Goal: Entertainment & Leisure: Consume media (video, audio)

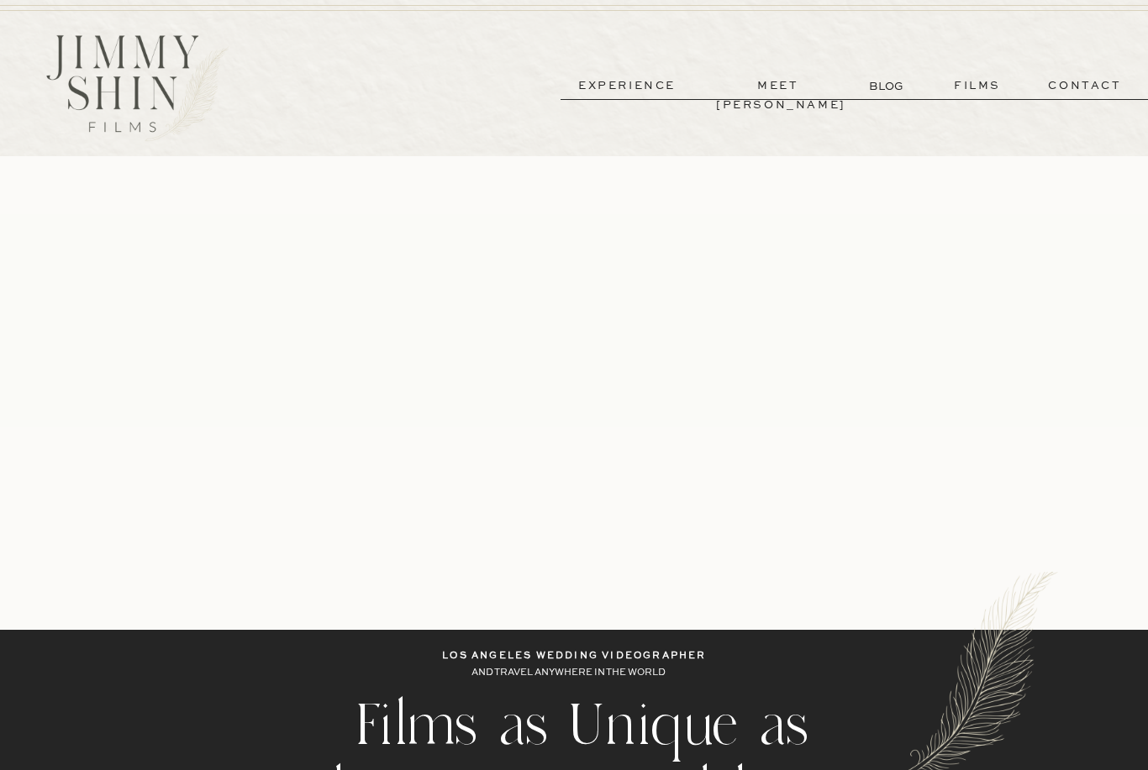
click at [980, 92] on p "films" at bounding box center [977, 85] width 82 height 19
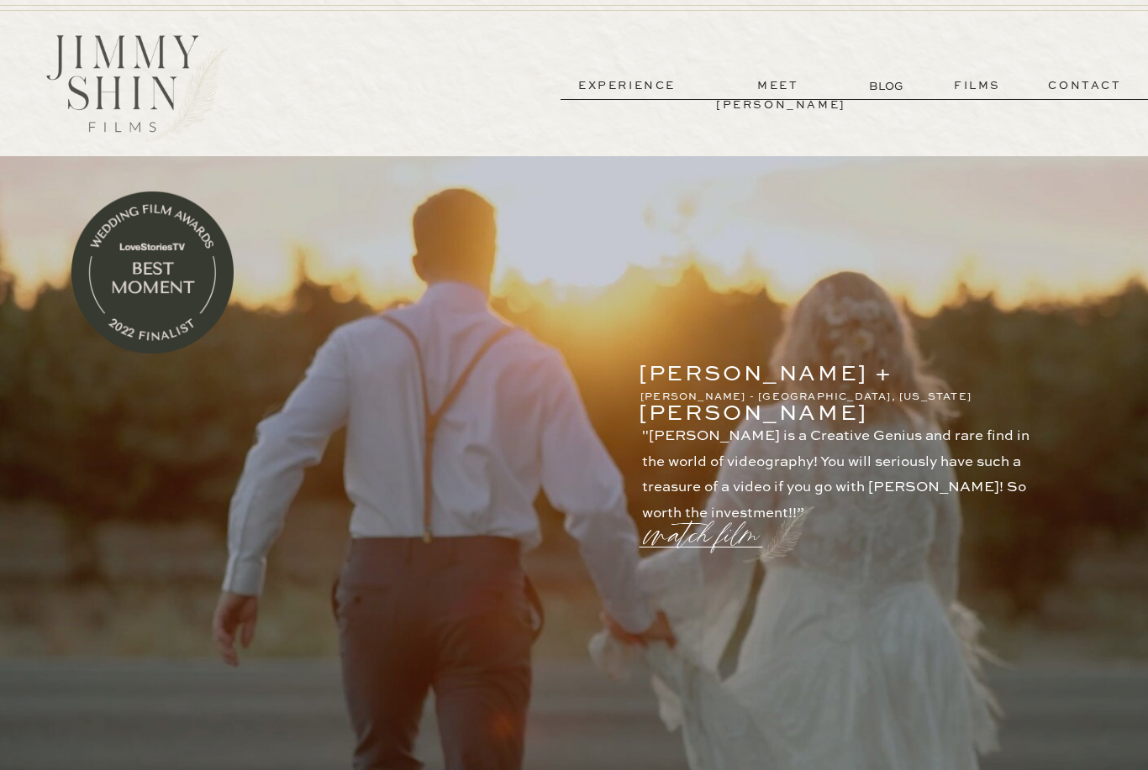
click at [642, 83] on p "experience" at bounding box center [627, 85] width 124 height 19
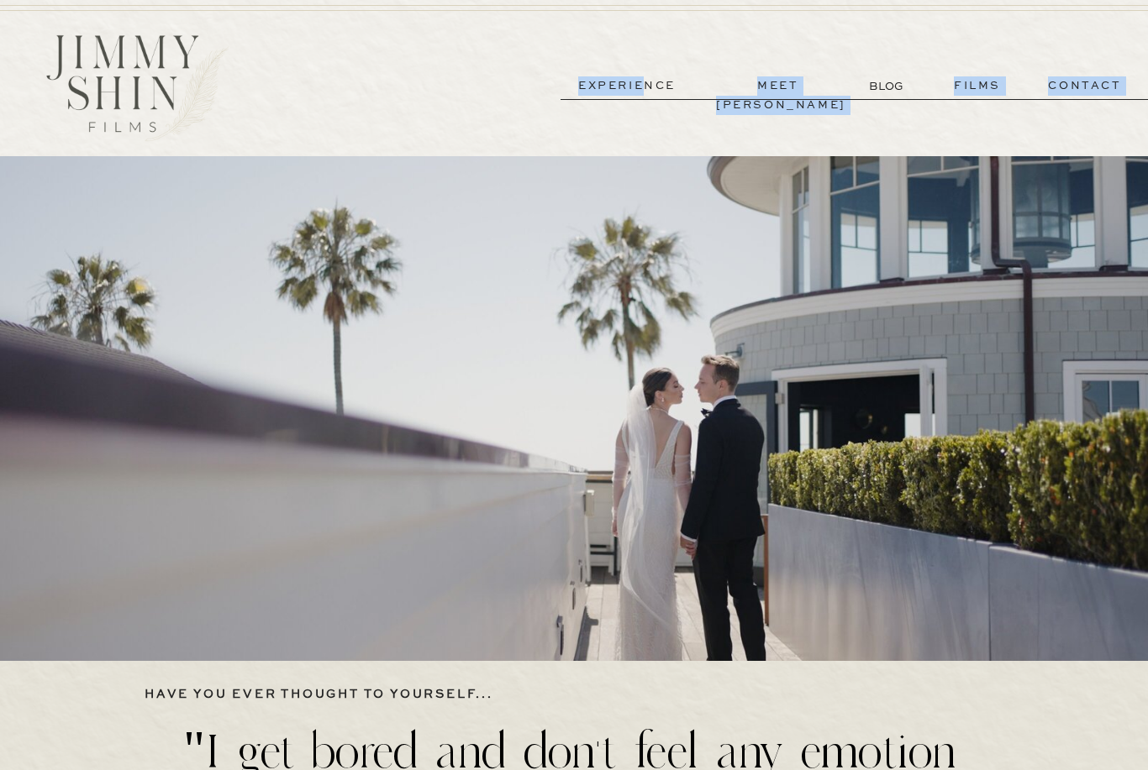
click at [782, 81] on p "meet [PERSON_NAME]" at bounding box center [778, 85] width 124 height 19
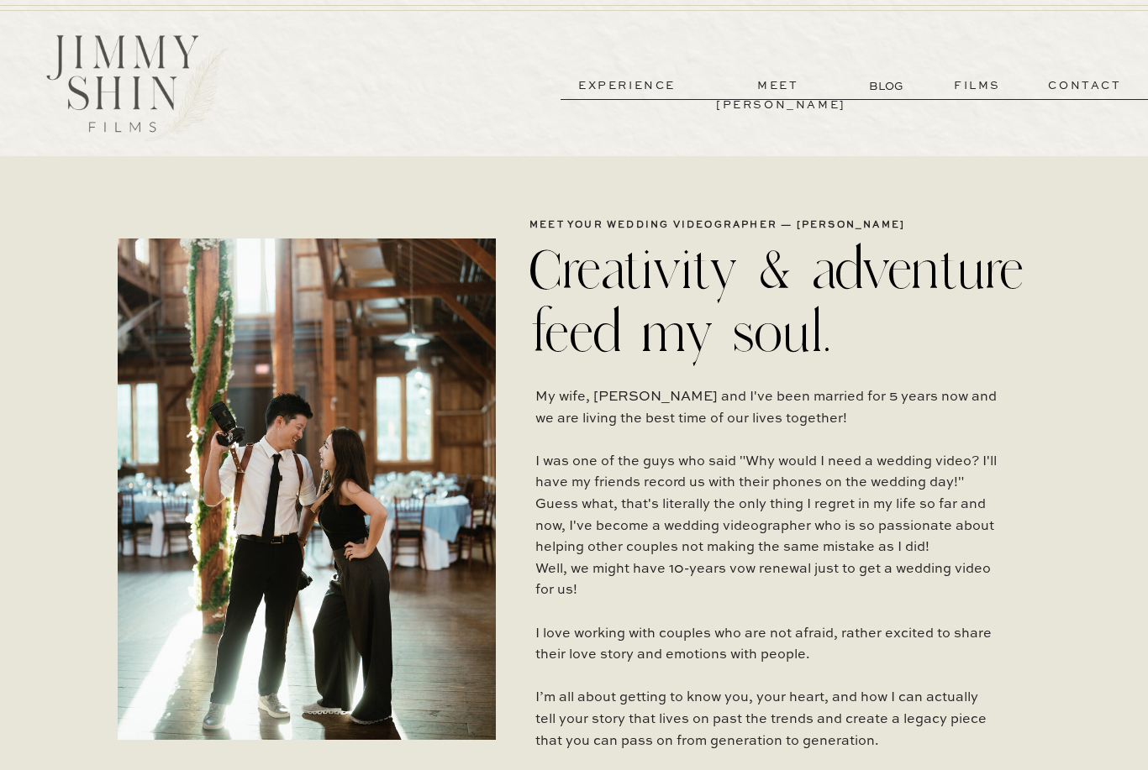
click at [877, 92] on p "BLOG" at bounding box center [888, 86] width 38 height 18
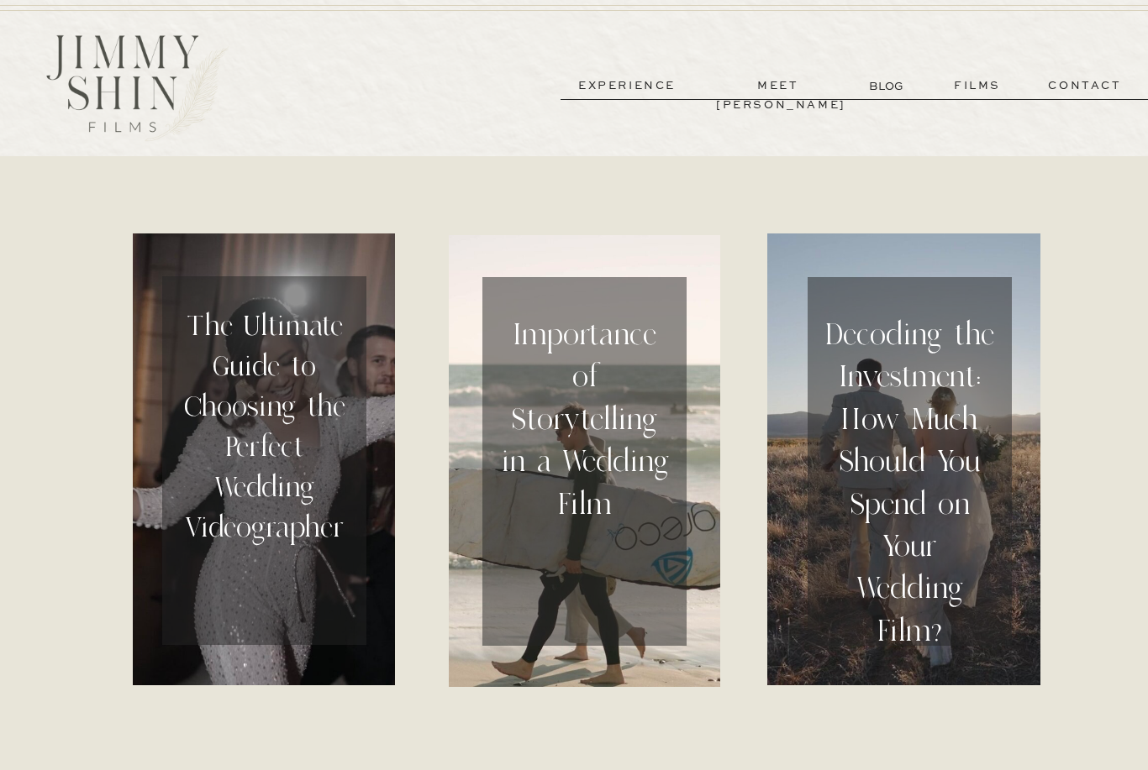
click at [1092, 82] on p "contact" at bounding box center [1084, 85] width 121 height 19
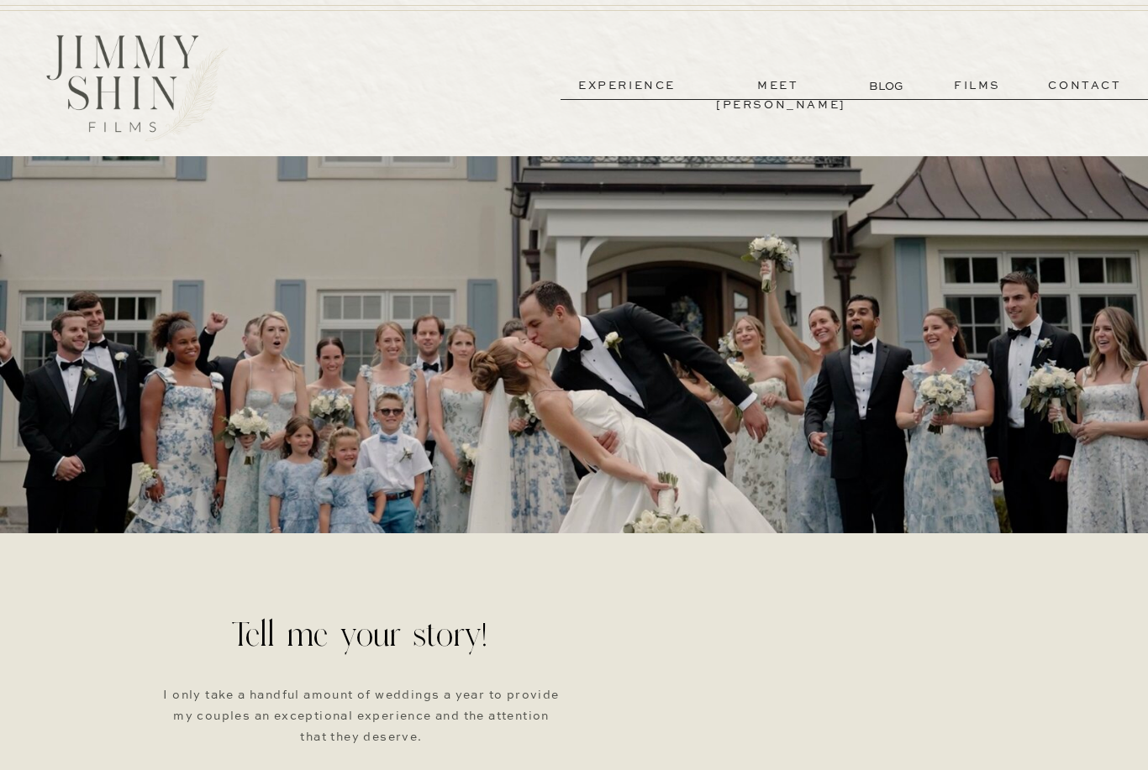
click at [981, 90] on p "films" at bounding box center [977, 85] width 82 height 19
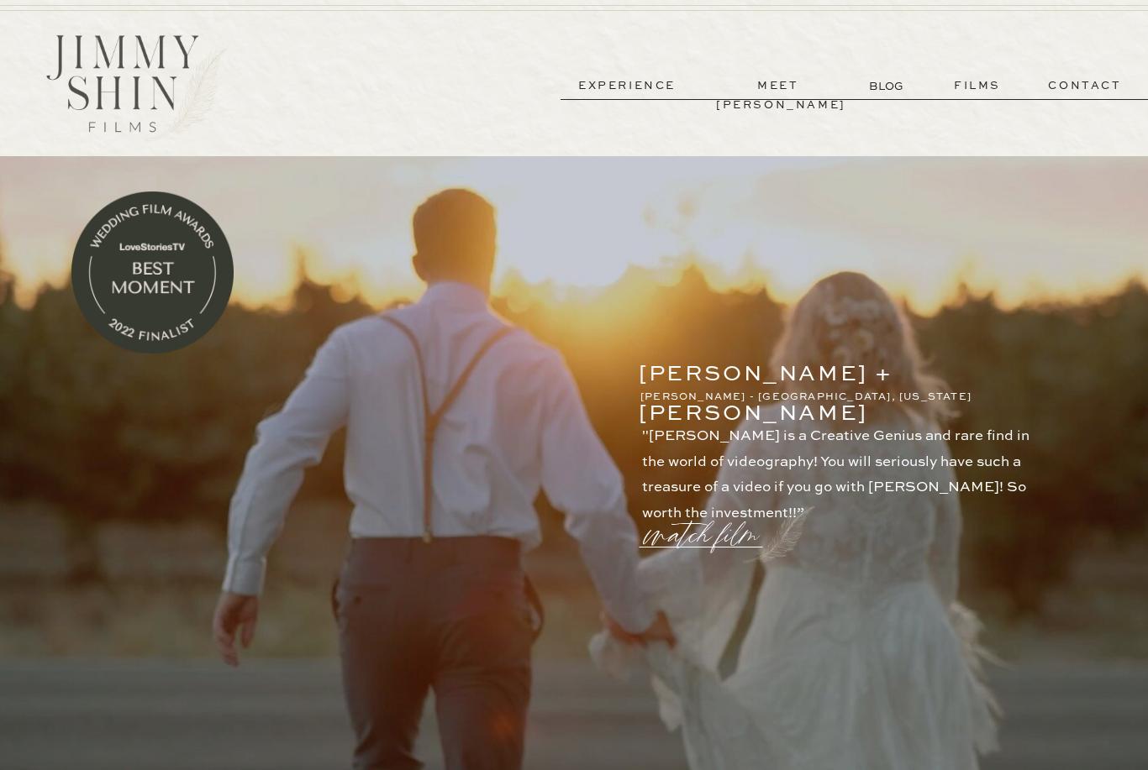
click at [880, 436] on p ""[PERSON_NAME] is a Creative Genius and rare find in the world of videography! …" at bounding box center [844, 465] width 404 height 82
click at [835, 378] on p "[PERSON_NAME] + [PERSON_NAME]" at bounding box center [814, 366] width 352 height 23
click at [738, 535] on p "watch film" at bounding box center [706, 525] width 121 height 64
click at [966, 181] on icon at bounding box center [976, 171] width 60 height 67
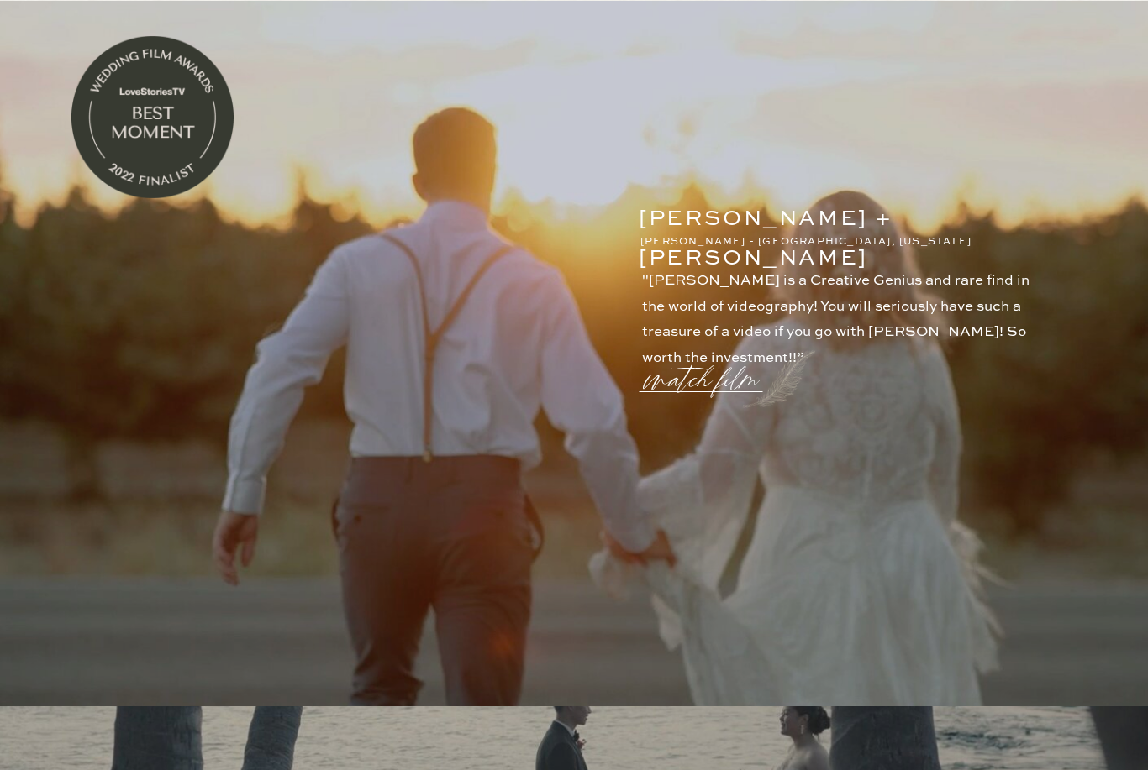
scroll to position [149, 0]
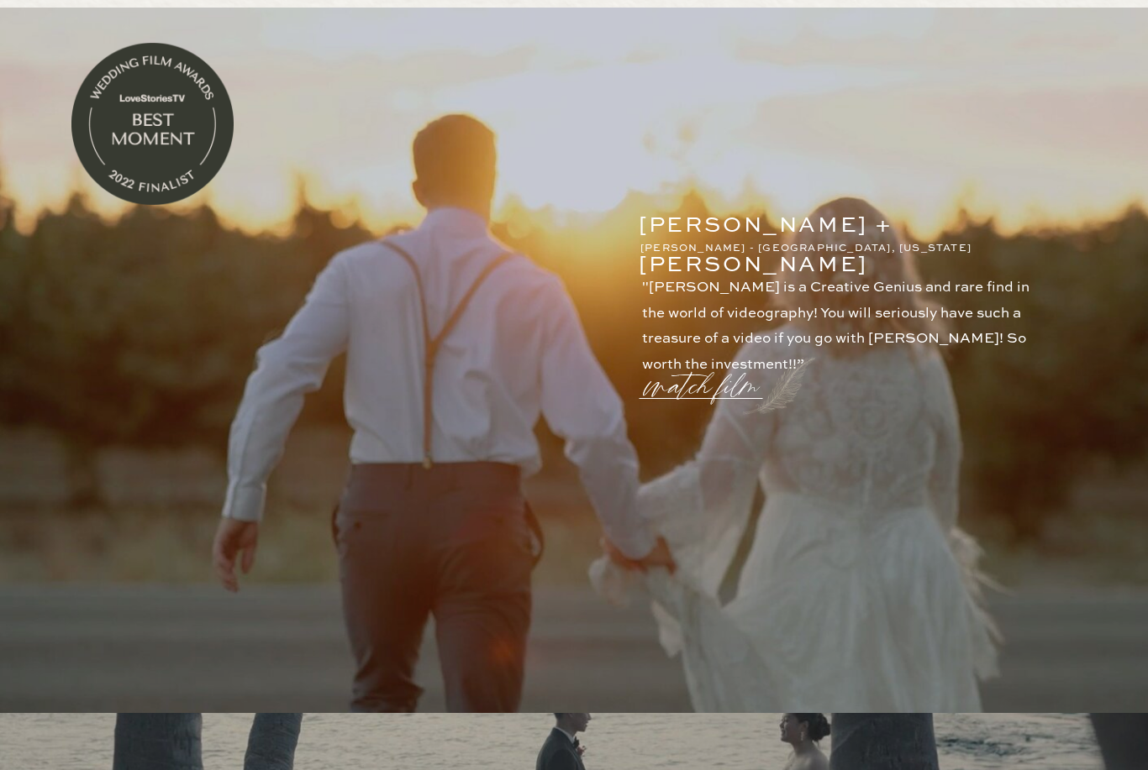
click at [734, 391] on p "watch film" at bounding box center [706, 376] width 121 height 64
click at [975, 167] on icon at bounding box center [976, 171] width 60 height 67
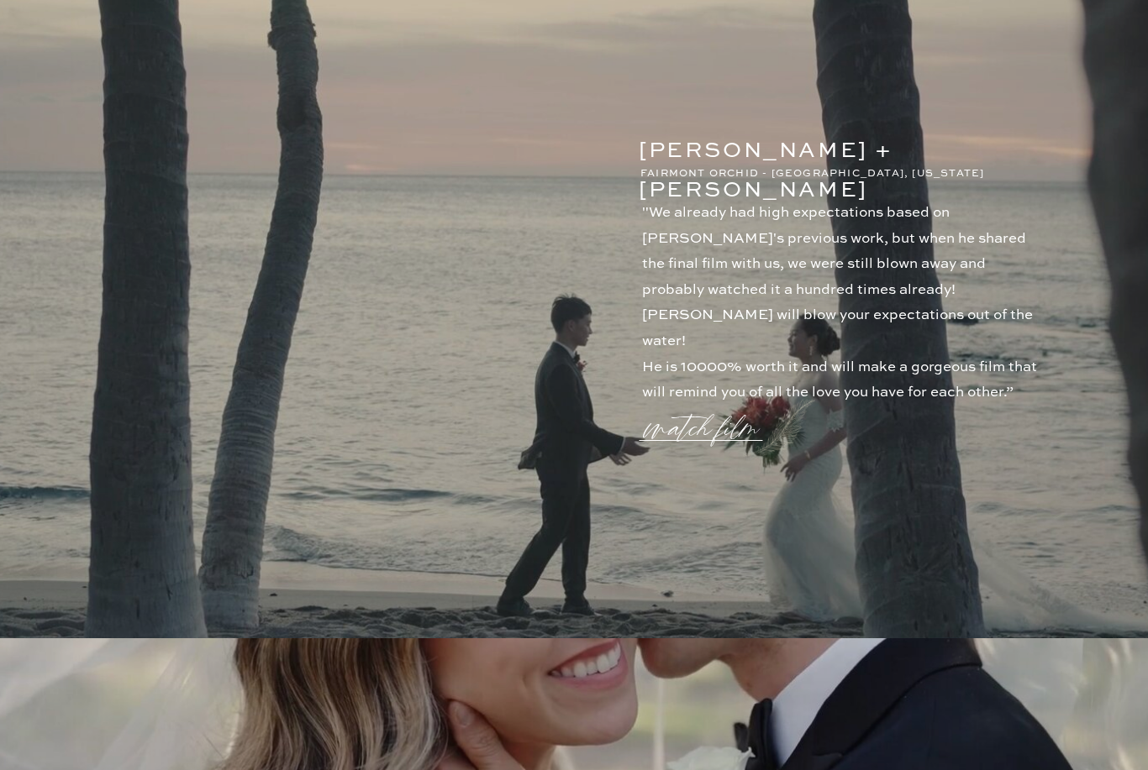
scroll to position [953, 0]
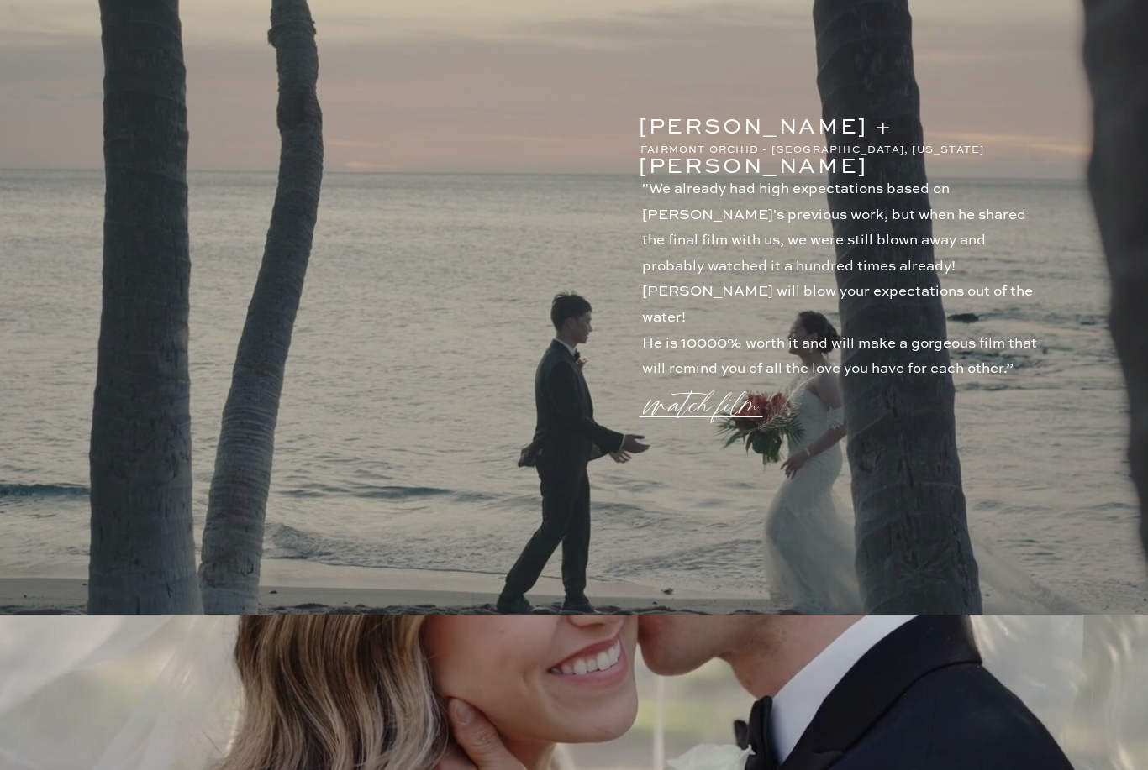
click at [732, 411] on p "watch film" at bounding box center [706, 395] width 121 height 64
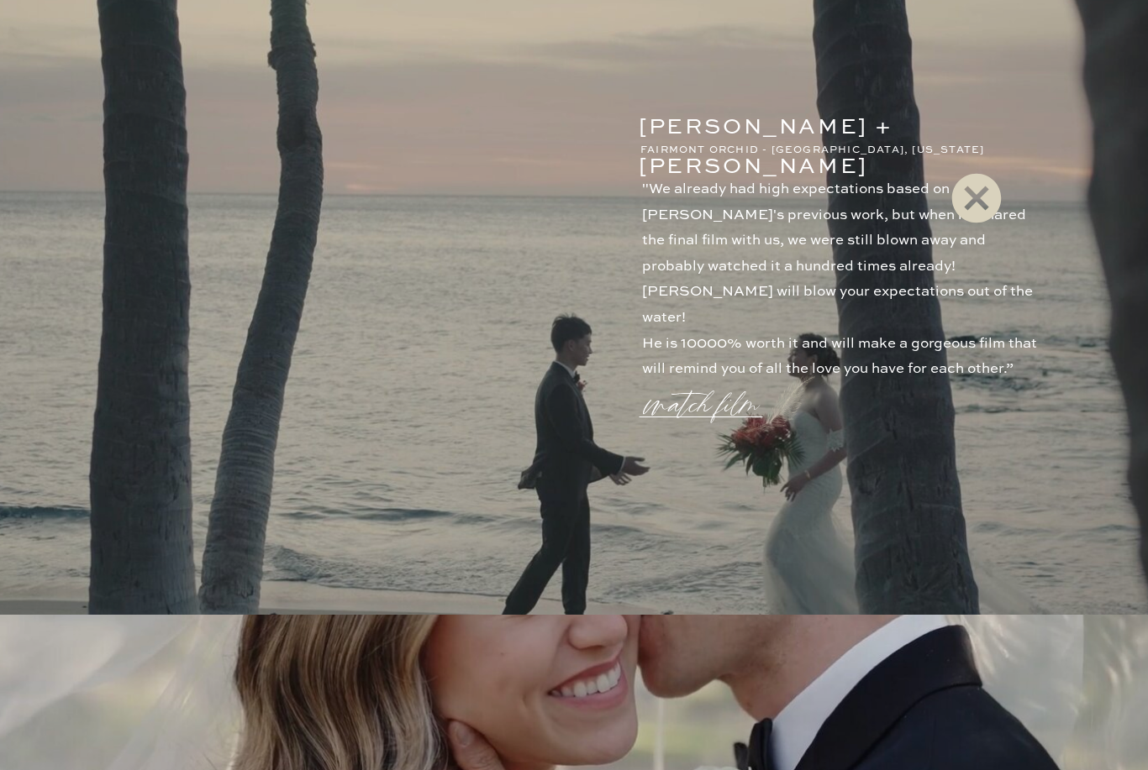
scroll to position [1001, 0]
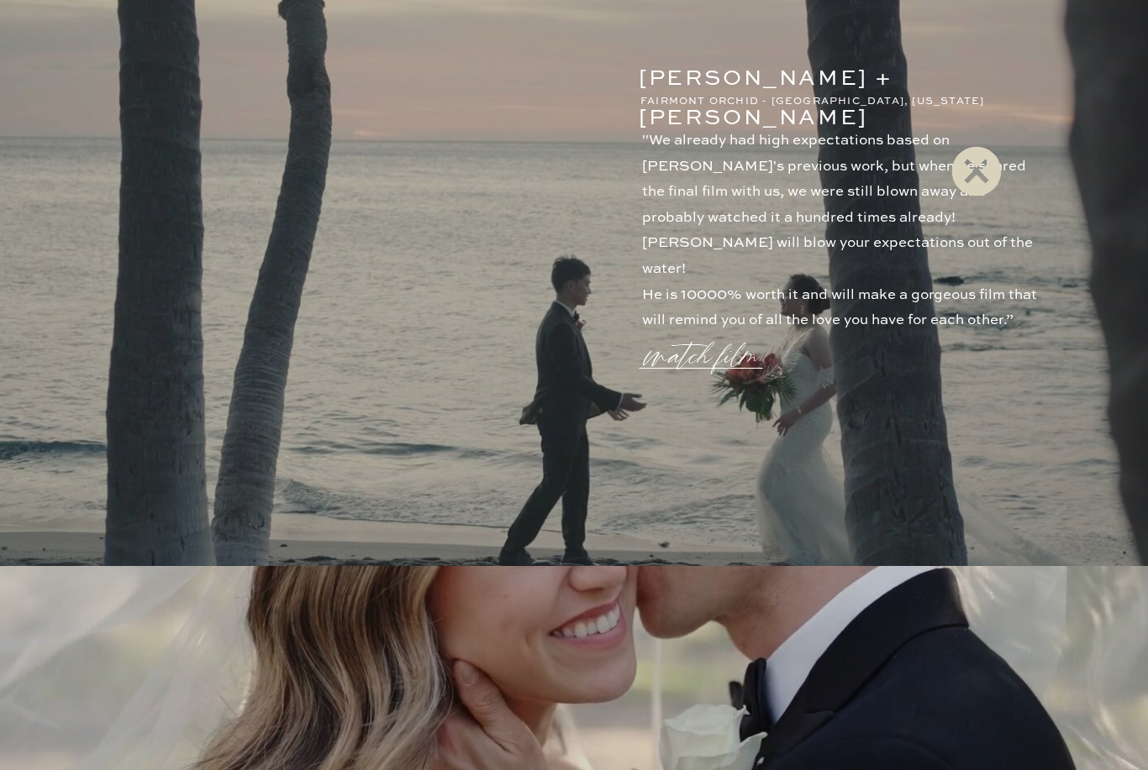
click at [984, 168] on icon at bounding box center [977, 172] width 50 height 50
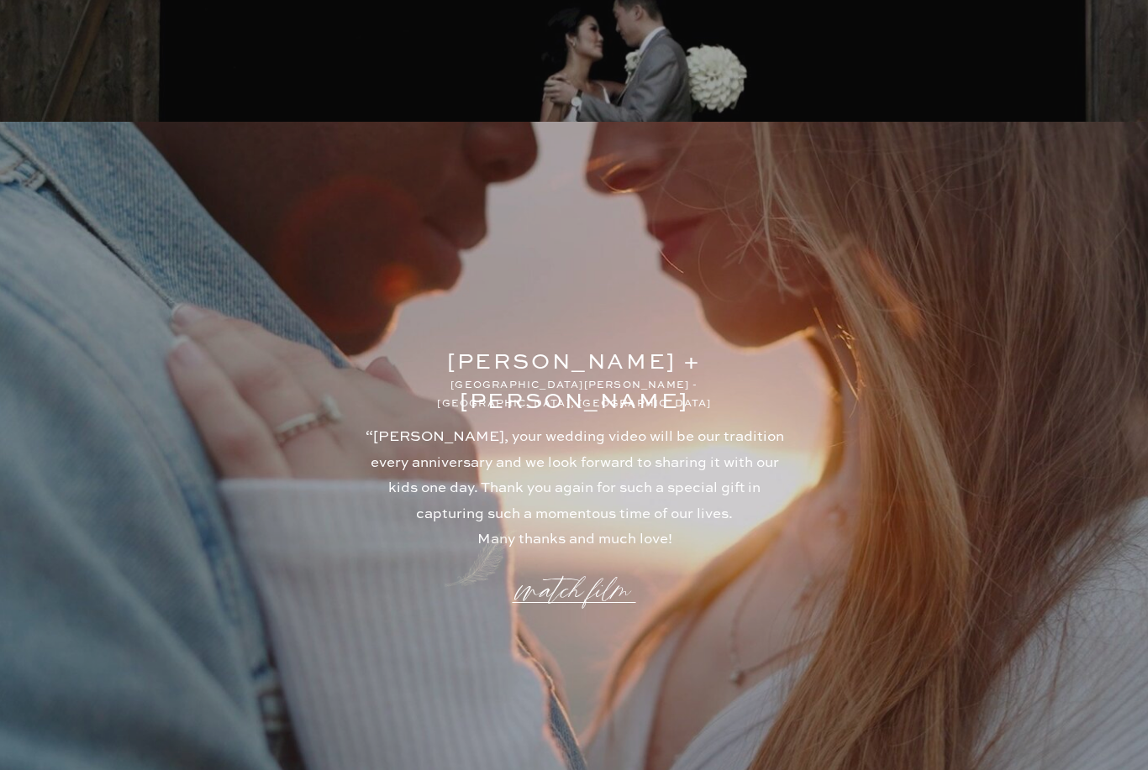
scroll to position [4266, 0]
click at [603, 597] on p "watch film" at bounding box center [573, 583] width 121 height 64
click at [980, 168] on icon at bounding box center [976, 171] width 60 height 67
